Goal: Task Accomplishment & Management: Use online tool/utility

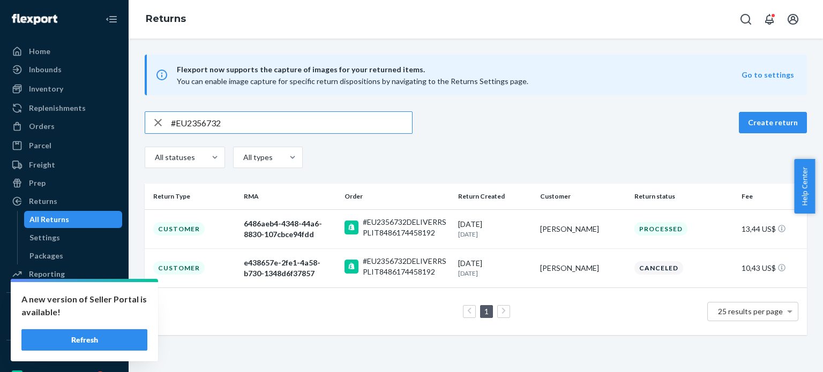
click at [305, 118] on input "#EU2356732" at bounding box center [291, 122] width 241 height 21
click at [84, 130] on div "Orders" at bounding box center [65, 126] width 114 height 15
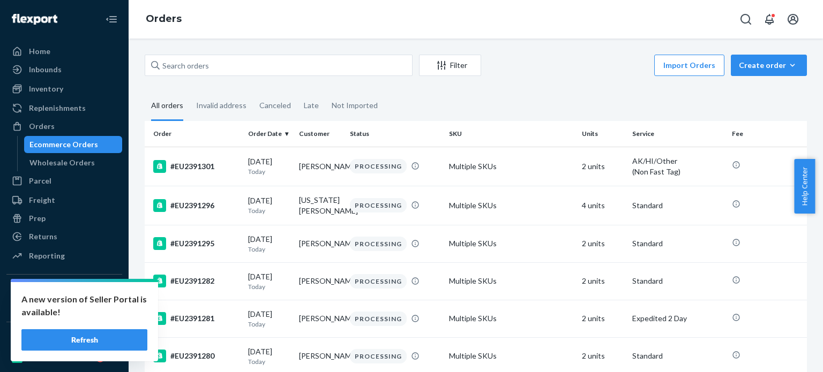
click at [242, 77] on div "Filter Import Orders Create order Ecommerce order Removal order" at bounding box center [476, 67] width 662 height 24
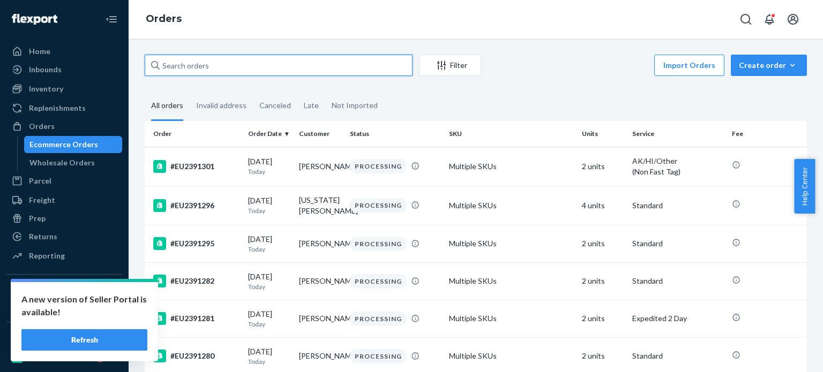
click at [243, 61] on input "text" at bounding box center [279, 65] width 268 height 21
paste input "#EU2373480"
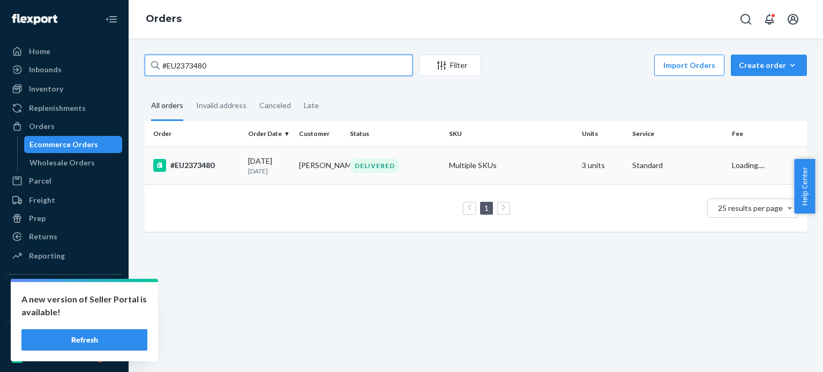
type input "#EU2373480"
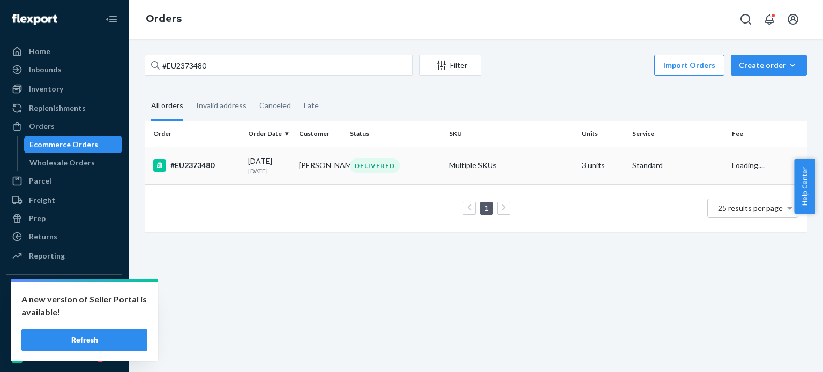
click at [281, 167] on p "[DATE]" at bounding box center [269, 171] width 42 height 9
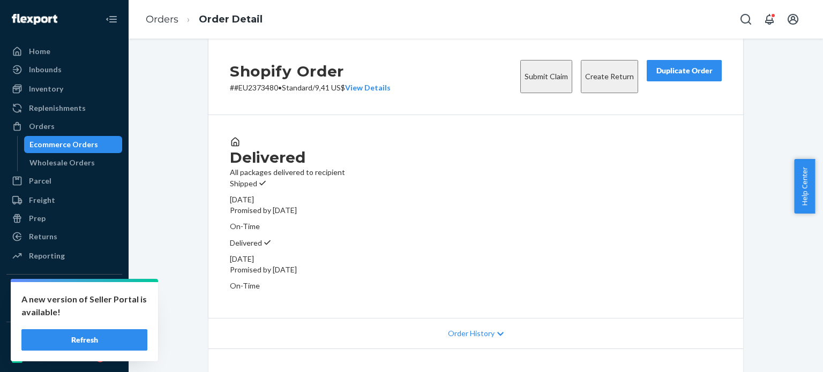
click at [609, 92] on button "Create Return" at bounding box center [609, 76] width 57 height 33
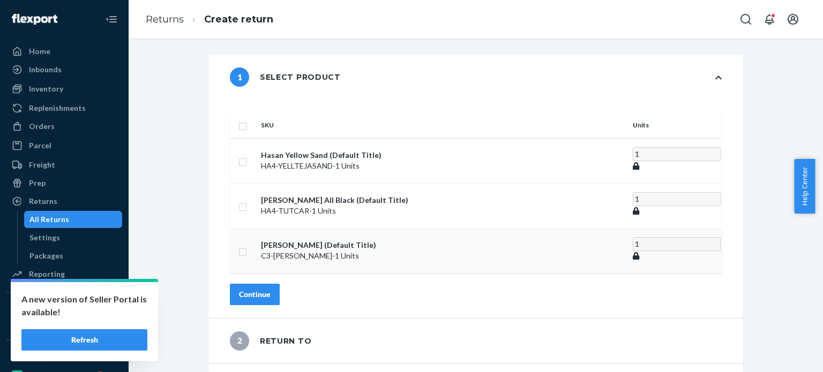
click at [257, 228] on td at bounding box center [243, 250] width 27 height 45
click at [247, 245] on input "checkbox" at bounding box center [242, 250] width 9 height 11
checkbox input "true"
click at [247, 155] on input "checkbox" at bounding box center [242, 160] width 9 height 11
checkbox input "true"
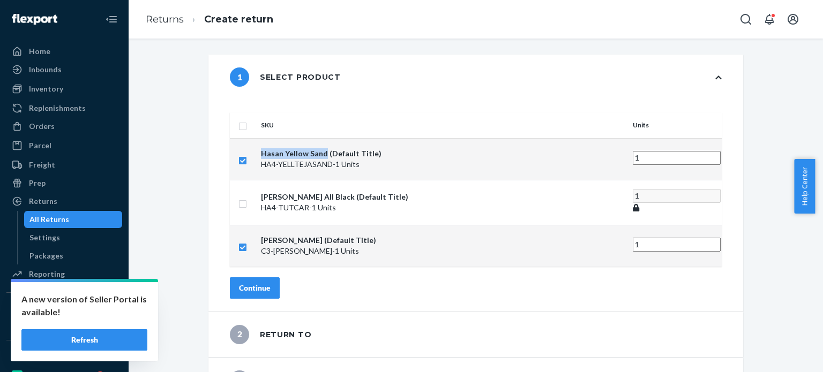
drag, startPoint x: 288, startPoint y: 140, endPoint x: 350, endPoint y: 140, distance: 61.6
click at [350, 148] on p "Hasan Yellow Sand (Default Title)" at bounding box center [442, 153] width 363 height 11
copy p "Hasan Yellow Sand"
click at [278, 280] on button "Continue" at bounding box center [255, 288] width 50 height 21
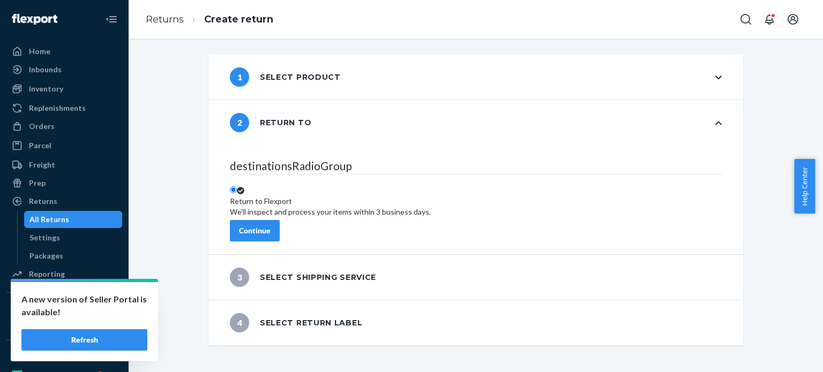
click at [280, 220] on button "Continue" at bounding box center [255, 230] width 50 height 21
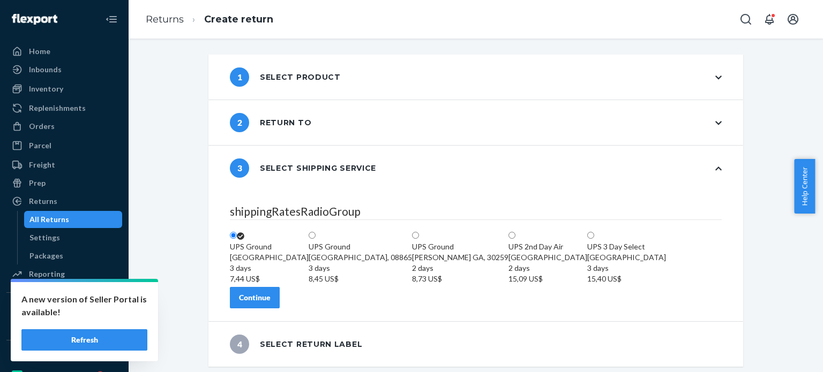
click at [280, 309] on button "Continue" at bounding box center [255, 297] width 50 height 21
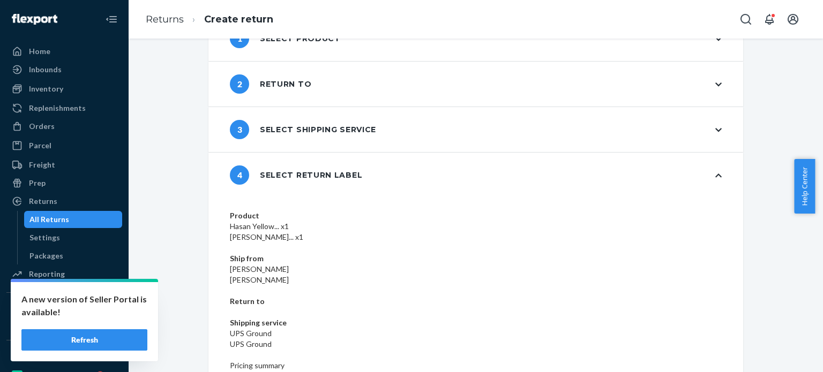
scroll to position [75, 0]
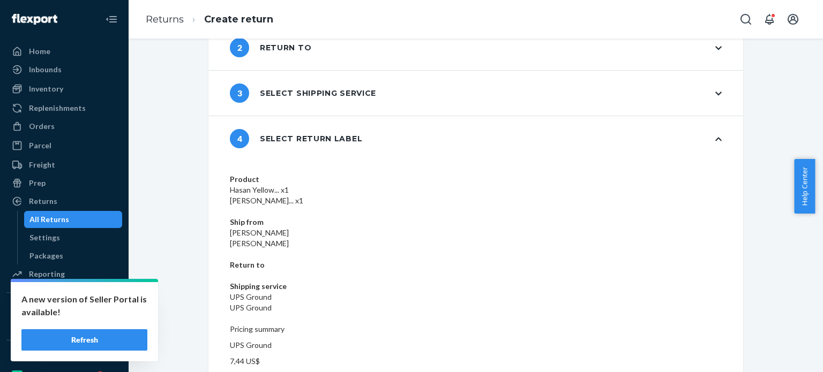
drag, startPoint x: 665, startPoint y: 353, endPoint x: 439, endPoint y: 171, distance: 289.6
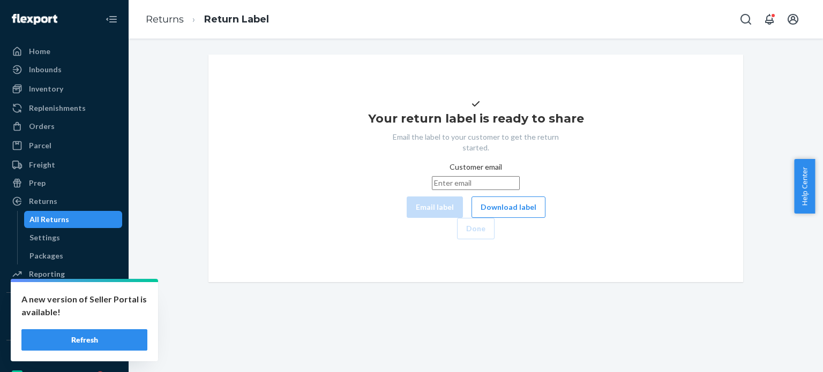
click at [432, 190] on input "Customer email" at bounding box center [476, 183] width 88 height 14
paste input "[EMAIL_ADDRESS][DOMAIN_NAME]"
type input "[EMAIL_ADDRESS][DOMAIN_NAME]"
click at [407, 218] on button "Email label" at bounding box center [435, 207] width 56 height 21
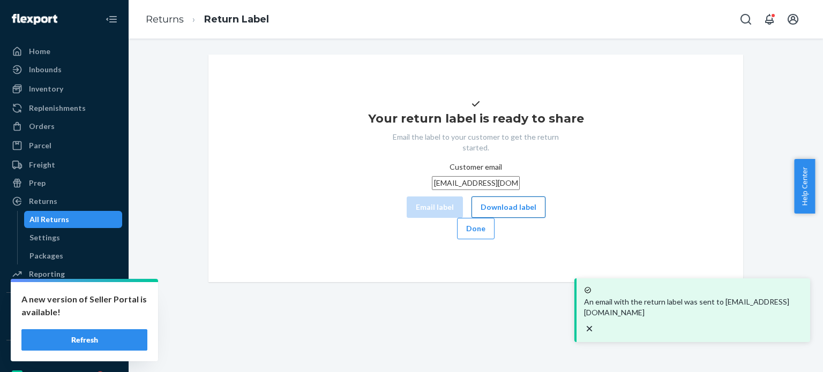
click at [472, 218] on button "Download label" at bounding box center [509, 207] width 74 height 21
